Goal: Transaction & Acquisition: Subscribe to service/newsletter

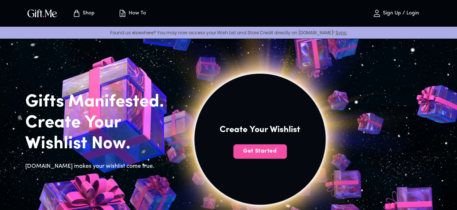
click at [279, 155] on span "Get Started" at bounding box center [259, 151] width 53 height 8
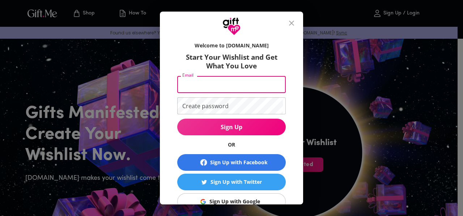
click at [209, 89] on input "Email" at bounding box center [230, 84] width 106 height 17
type input "[EMAIL_ADDRESS][DOMAIN_NAME]"
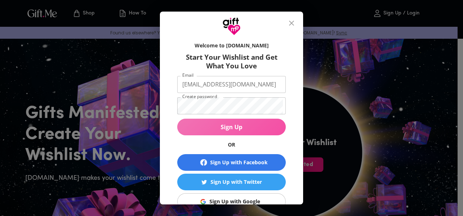
click at [238, 123] on span "Sign Up" at bounding box center [231, 127] width 108 height 8
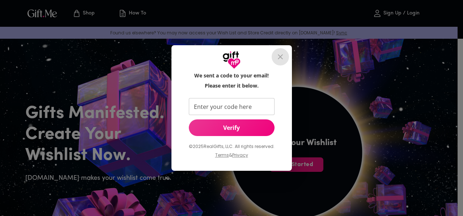
click at [276, 58] on icon "close" at bounding box center [280, 56] width 9 height 9
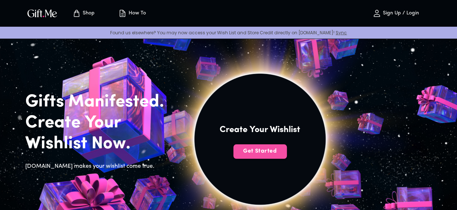
click at [287, 157] on button "Get Started" at bounding box center [259, 152] width 53 height 14
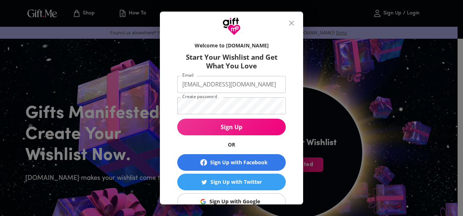
click at [225, 96] on form "Welcome to [DOMAIN_NAME] Start Your Wishlist and Get What You Love Email [EMAIL…" at bounding box center [231, 131] width 108 height 186
click at [225, 96] on form "Welcome to Gift.me Start Your Wishlist and Get What You Love Email winesjasmine…" at bounding box center [231, 131] width 108 height 186
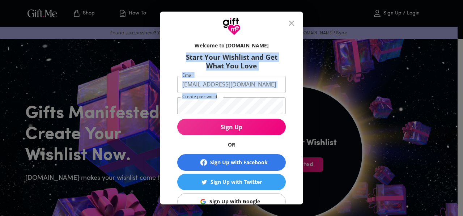
drag, startPoint x: 225, startPoint y: 96, endPoint x: 301, endPoint y: 72, distance: 79.9
click at [301, 72] on div "Welcome to Gift.me Start Your Wishlist and Get What You Love Email winesjasmine…" at bounding box center [231, 119] width 143 height 169
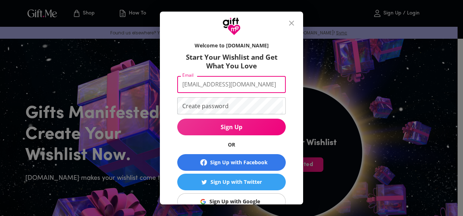
click at [255, 82] on input "winesjasmine11@gmail.com" at bounding box center [230, 84] width 106 height 17
type input "w"
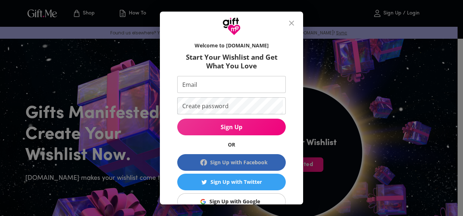
click at [243, 161] on div "Sign Up with Facebook" at bounding box center [238, 162] width 57 height 8
